Goal: Task Accomplishment & Management: Use online tool/utility

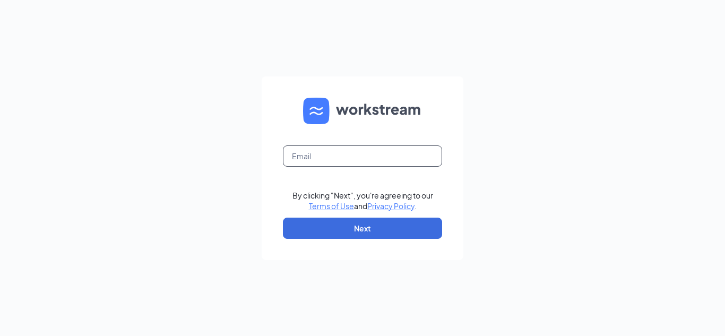
click at [337, 157] on input "text" at bounding box center [362, 156] width 159 height 21
type input "alejandra.rojas@cfaglendale.com"
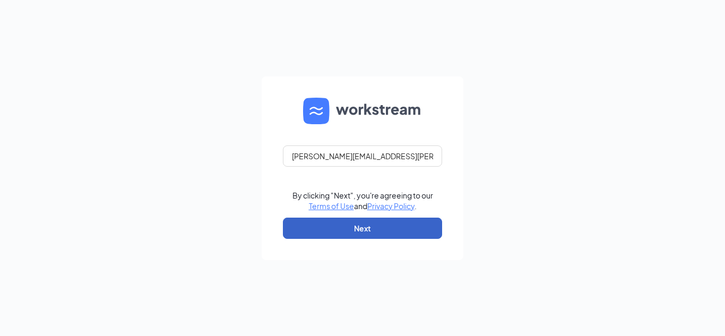
click at [386, 235] on button "Next" at bounding box center [362, 228] width 159 height 21
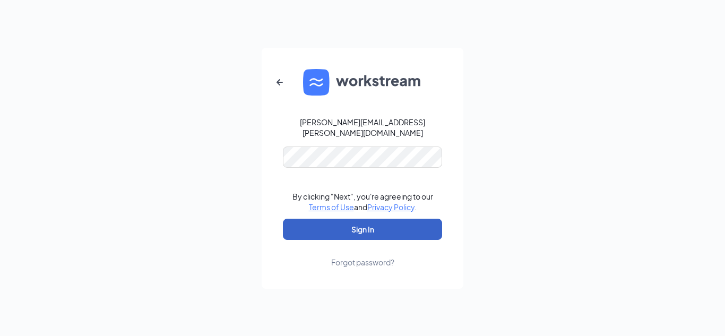
click at [386, 232] on button "Sign In" at bounding box center [362, 229] width 159 height 21
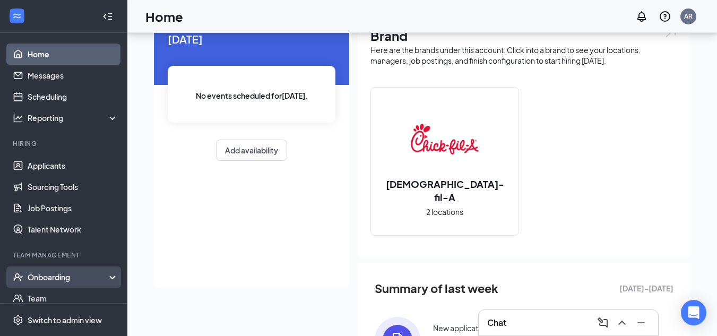
scroll to position [53, 0]
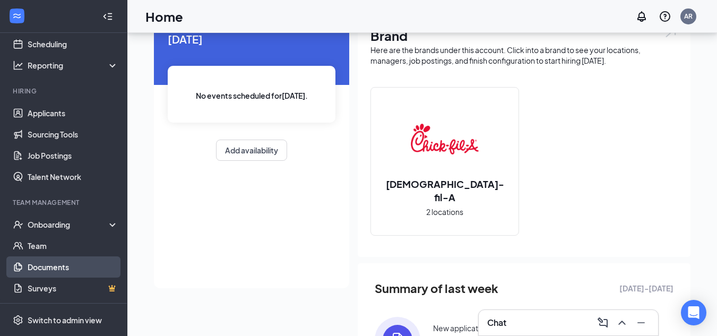
click at [49, 268] on link "Documents" at bounding box center [73, 267] width 91 height 21
